Goal: Find specific page/section: Find specific page/section

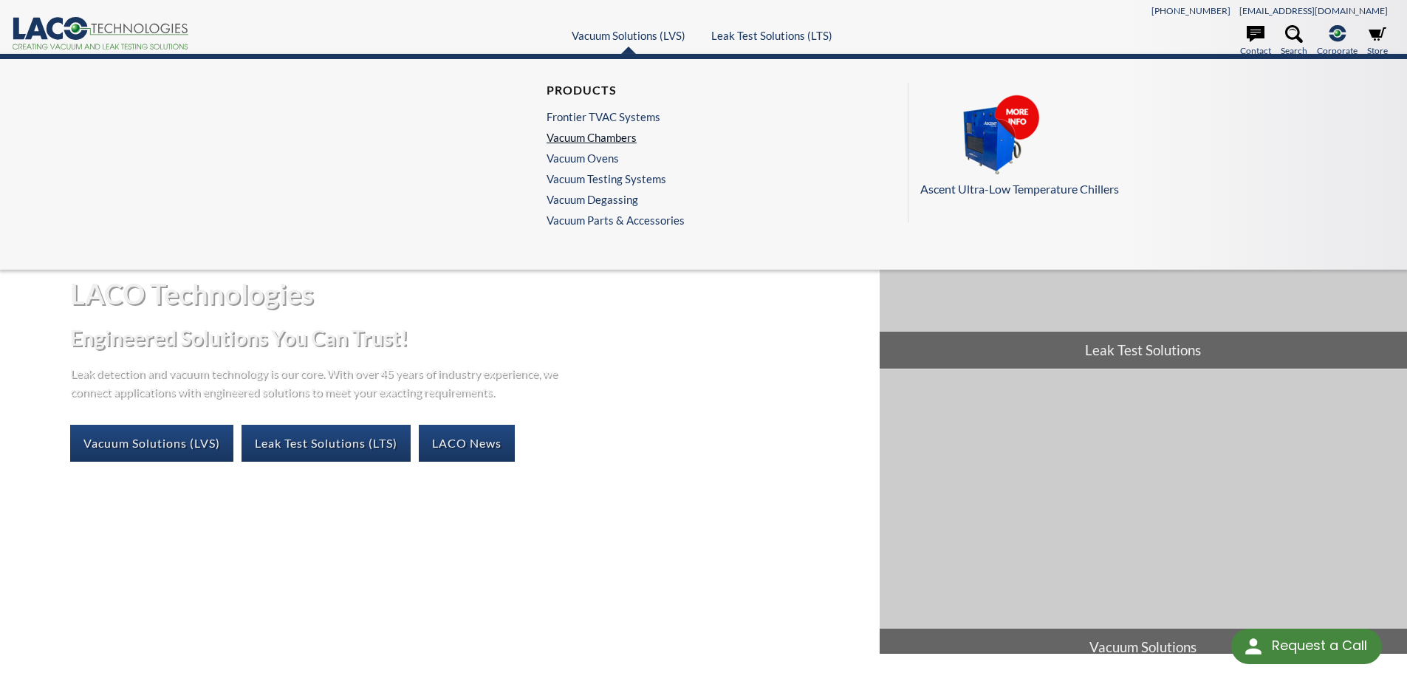
click at [622, 137] on link "Vacuum Chambers" at bounding box center [612, 137] width 131 height 13
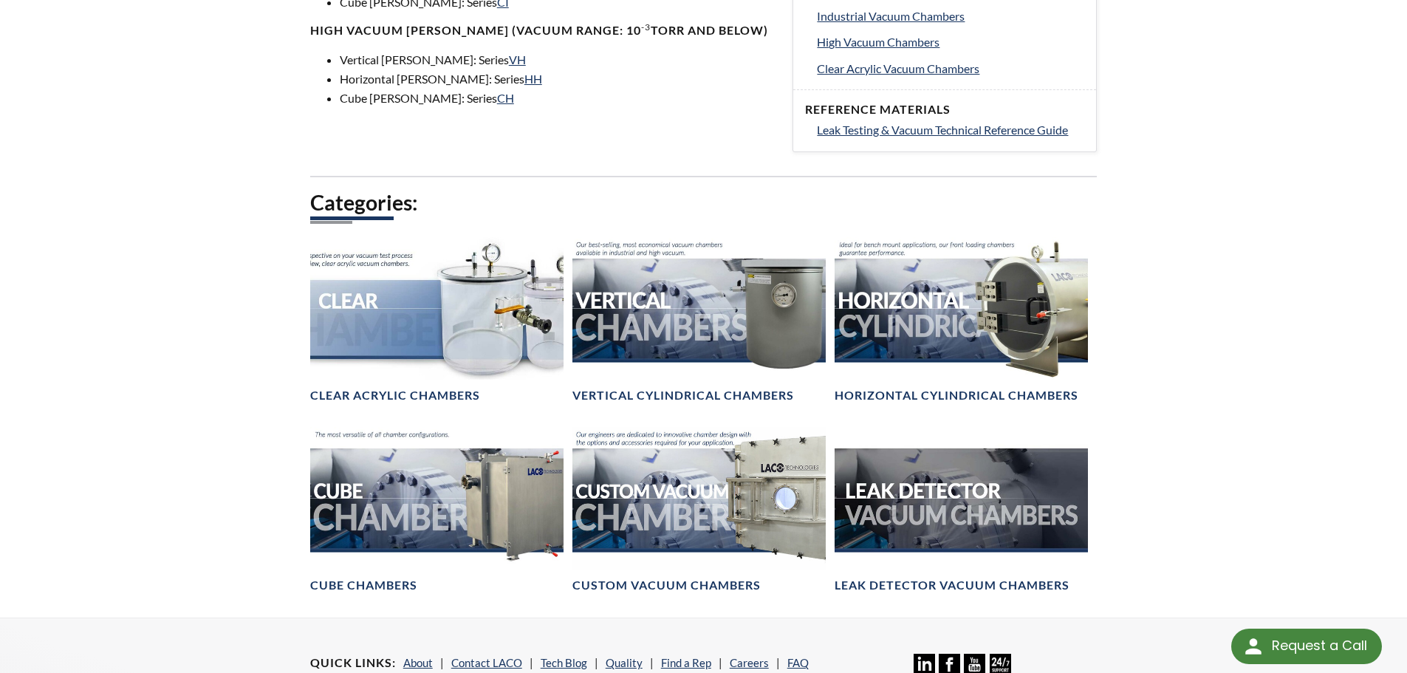
scroll to position [739, 0]
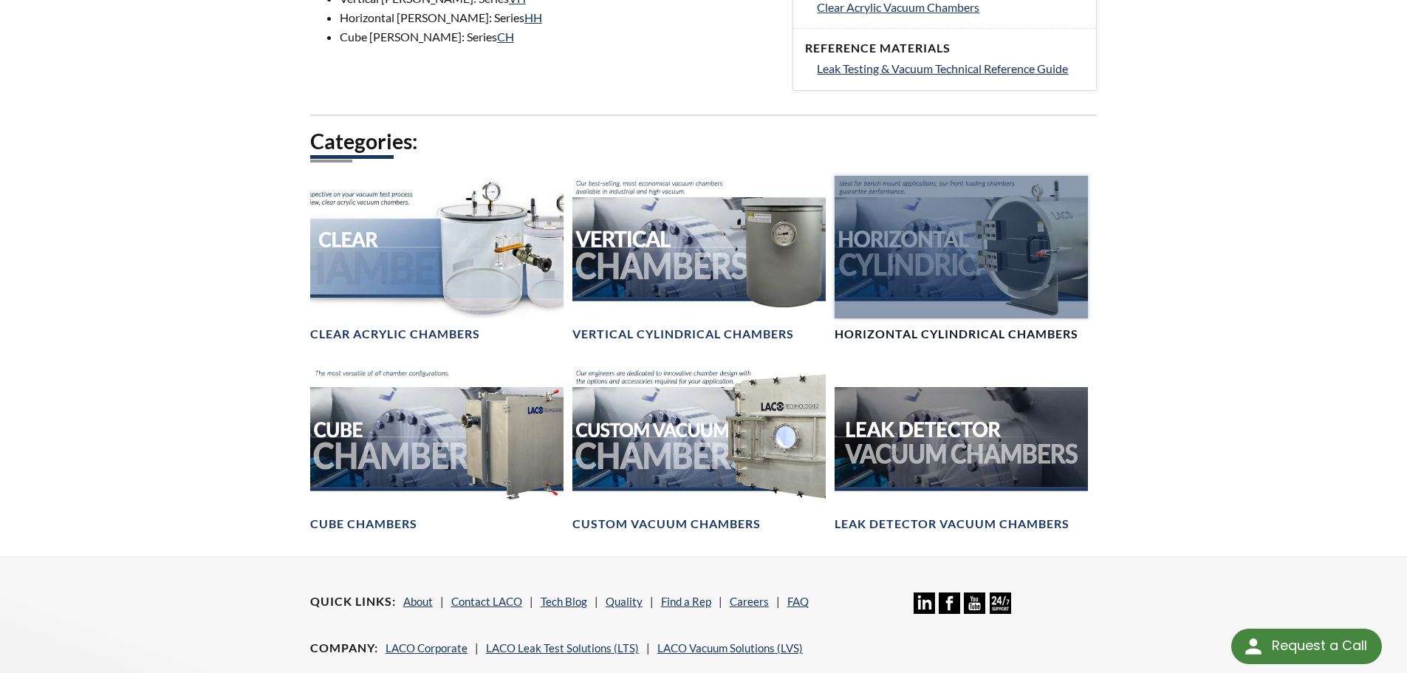
click at [1044, 271] on div at bounding box center [961, 247] width 253 height 143
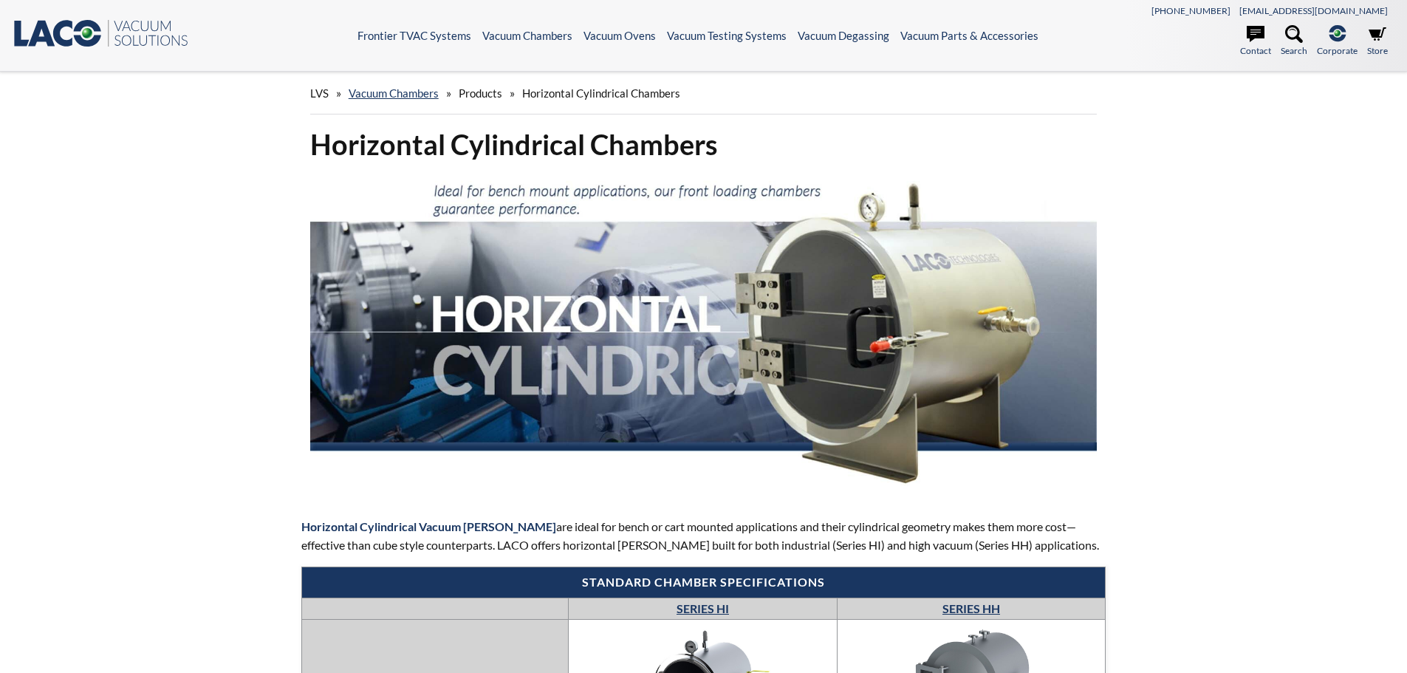
select select "Language Translate Widget"
